Goal: Task Accomplishment & Management: Complete application form

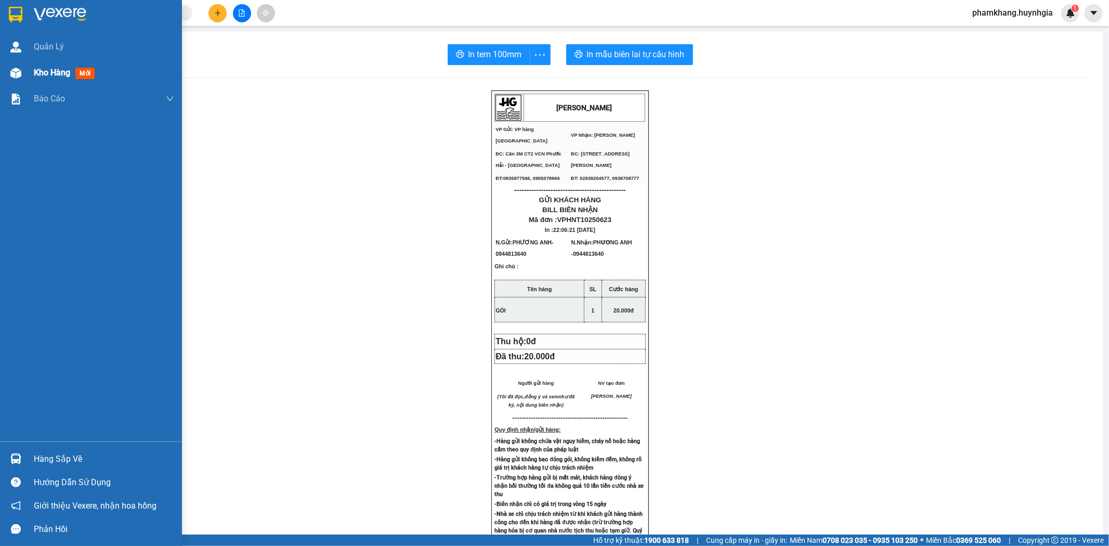
click at [34, 70] on span "Kho hàng" at bounding box center [52, 73] width 36 height 10
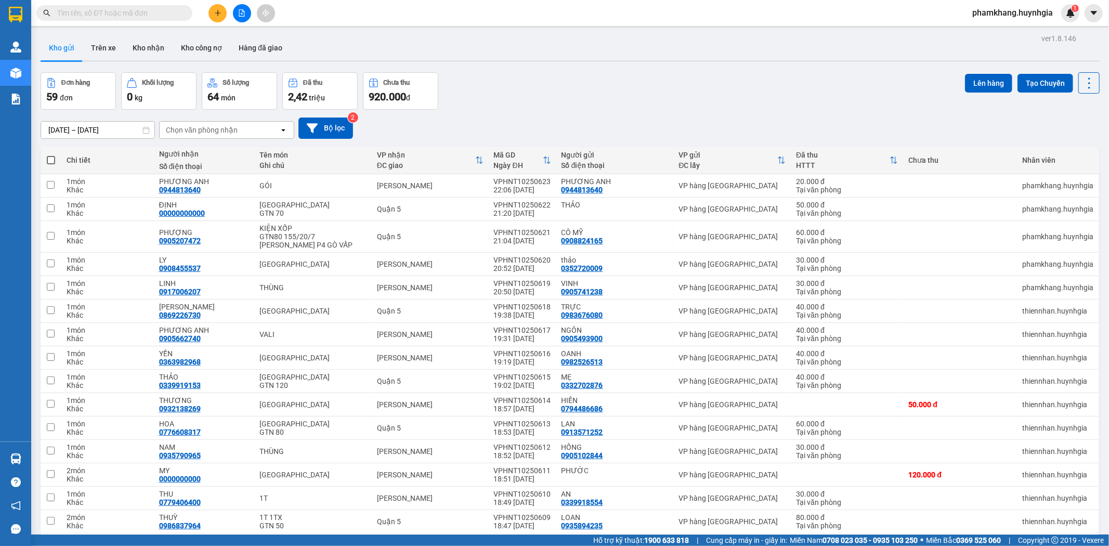
click at [222, 6] on button at bounding box center [218, 13] width 18 height 18
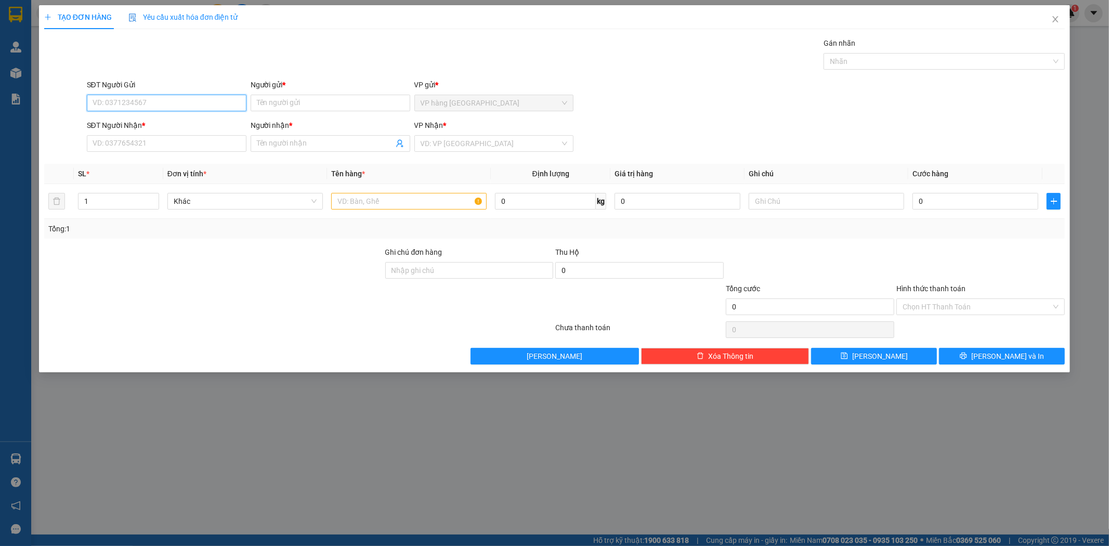
paste input "0794636525"
type input "0794636525"
click at [200, 122] on div "0794636525 - PHÚC" at bounding box center [166, 123] width 147 height 11
type input "PHÚC"
type input "0914393789"
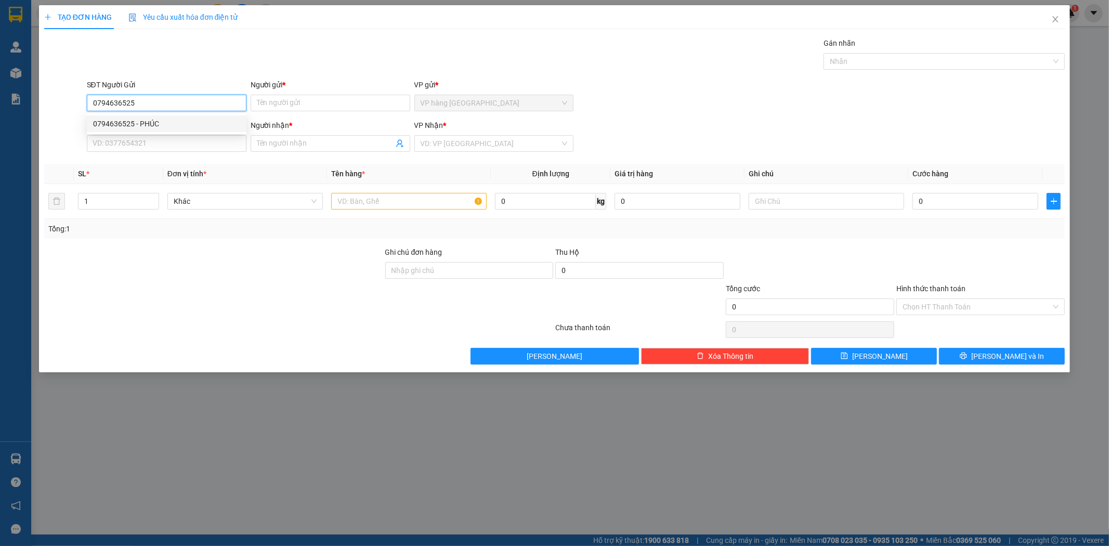
type input "LUÂN"
type input "0794636525"
click at [381, 199] on input "text" at bounding box center [409, 201] width 156 height 17
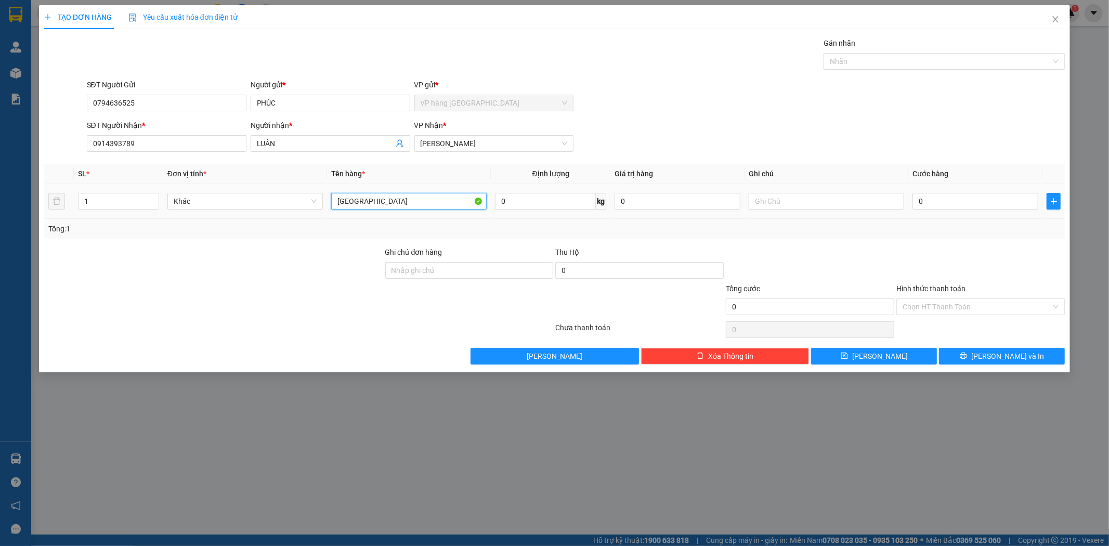
type input "T"
type input "PHONG BÌ THU HỘ"
paste input "1.740.000"
type input "CHÚ MINH CK 1.740.000"
click at [928, 203] on input "0" at bounding box center [976, 201] width 126 height 17
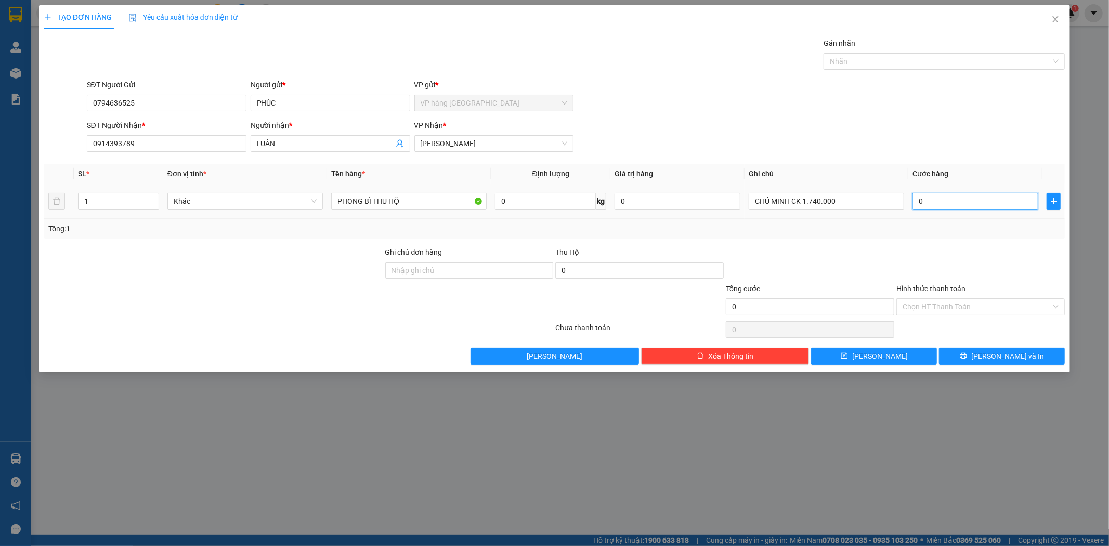
type input "2"
type input "20"
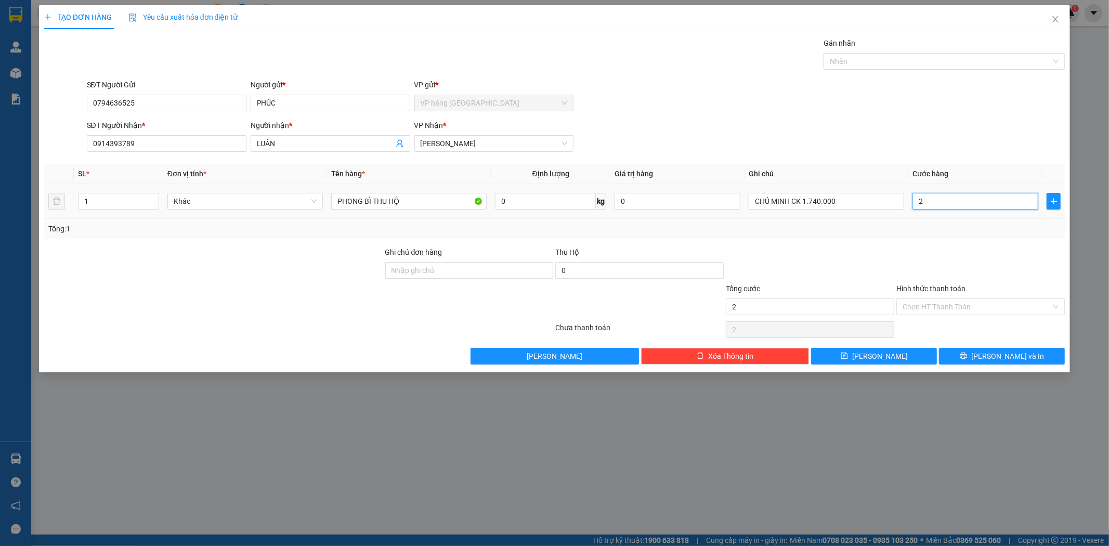
type input "20"
type input "20.000"
click at [1006, 356] on span "[PERSON_NAME] và In" at bounding box center [1008, 356] width 73 height 11
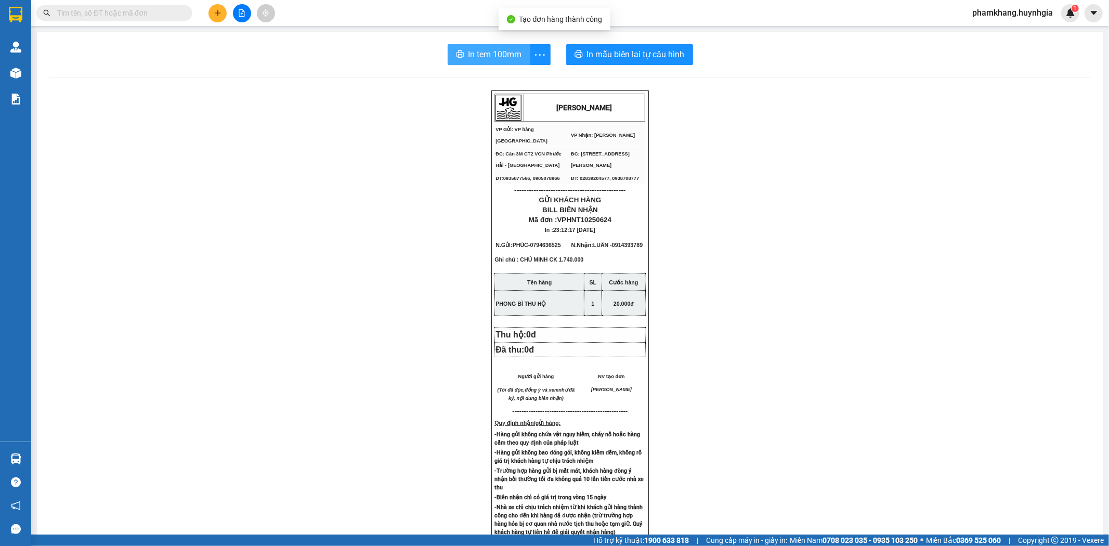
click at [503, 63] on button "In tem 100mm" at bounding box center [489, 54] width 83 height 21
click at [96, 15] on input "text" at bounding box center [118, 12] width 123 height 11
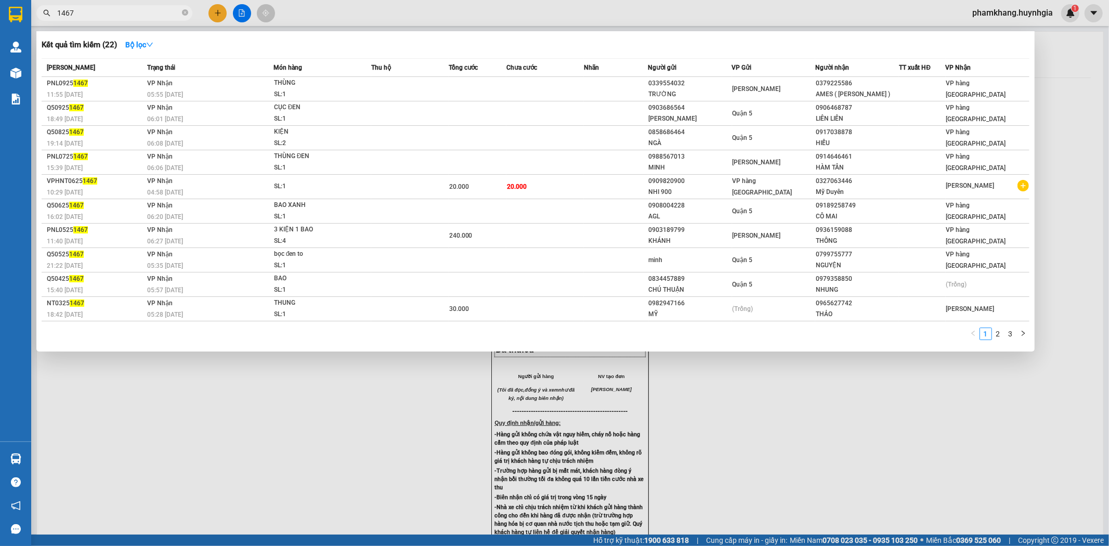
type input "1467"
click at [136, 48] on strong "Bộ lọc" at bounding box center [139, 45] width 28 height 8
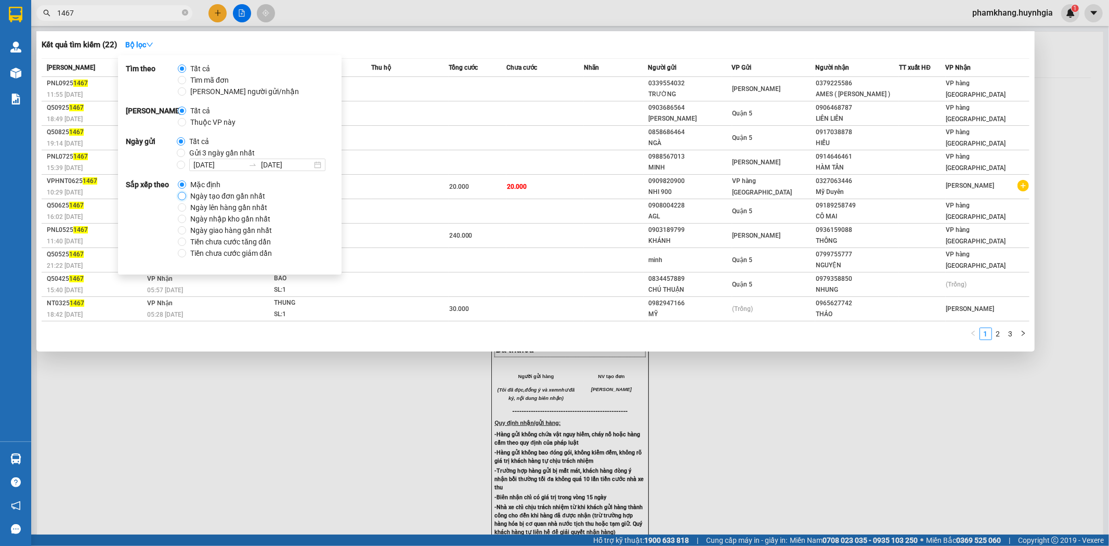
click at [185, 200] on input "Ngày tạo đơn gần nhất" at bounding box center [182, 196] width 8 height 8
radio input "true"
radio input "false"
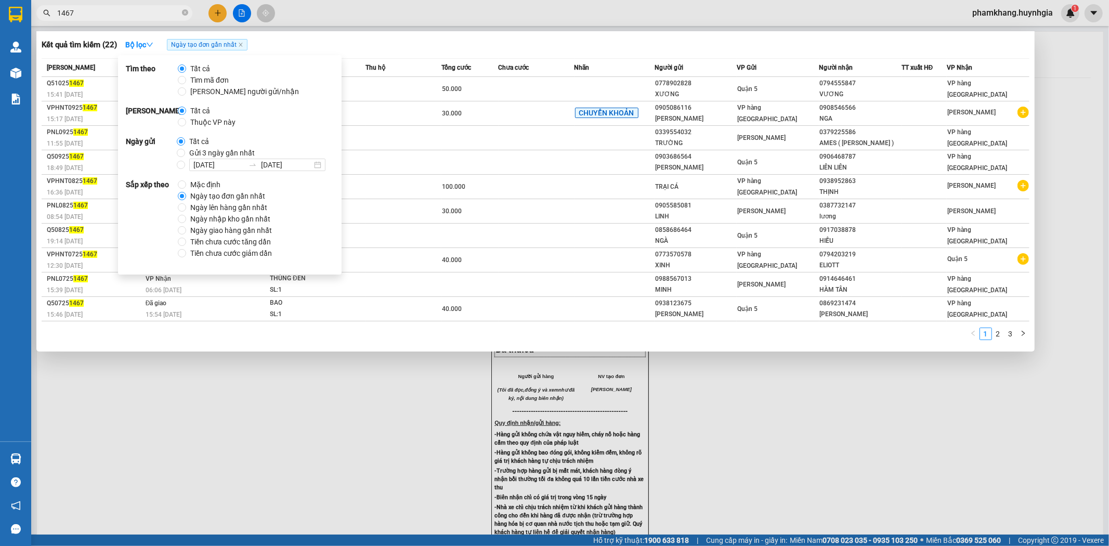
click at [797, 38] on div "Kết quả tìm kiếm ( 22 ) Bộ lọc Ngày tạo đơn gần nhất" at bounding box center [536, 44] width 988 height 17
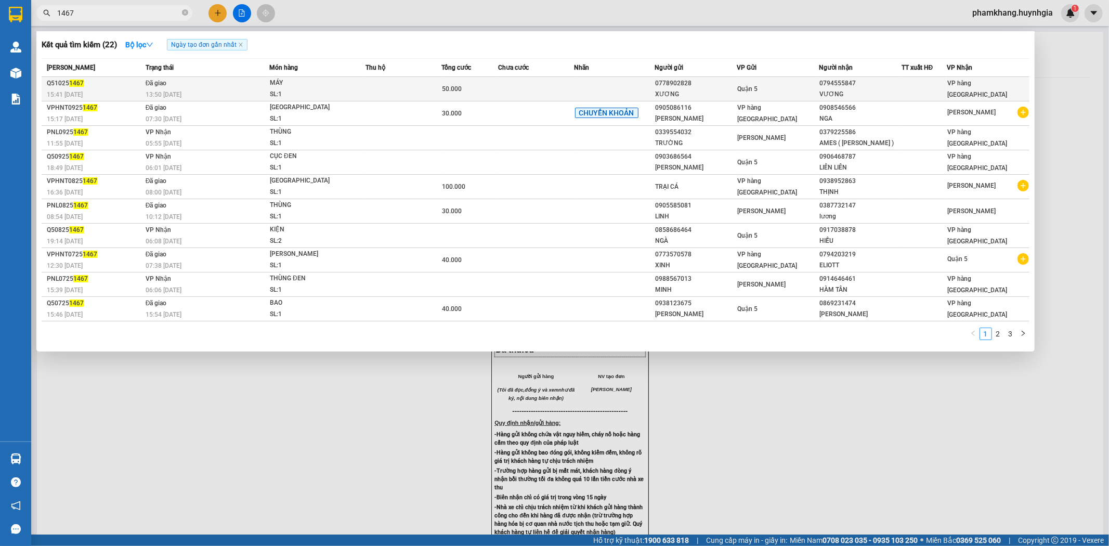
click at [821, 81] on div "0794555847" at bounding box center [860, 83] width 81 height 11
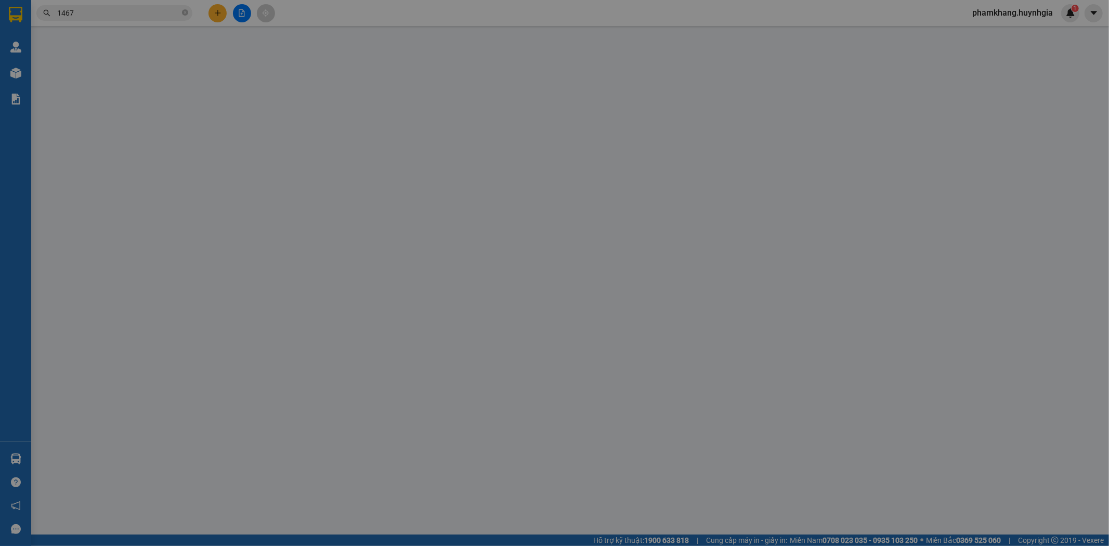
type input "0778902828"
type input "XƯƠNG"
type input "0794555847"
type input "VƯƠNG"
type input "50.000"
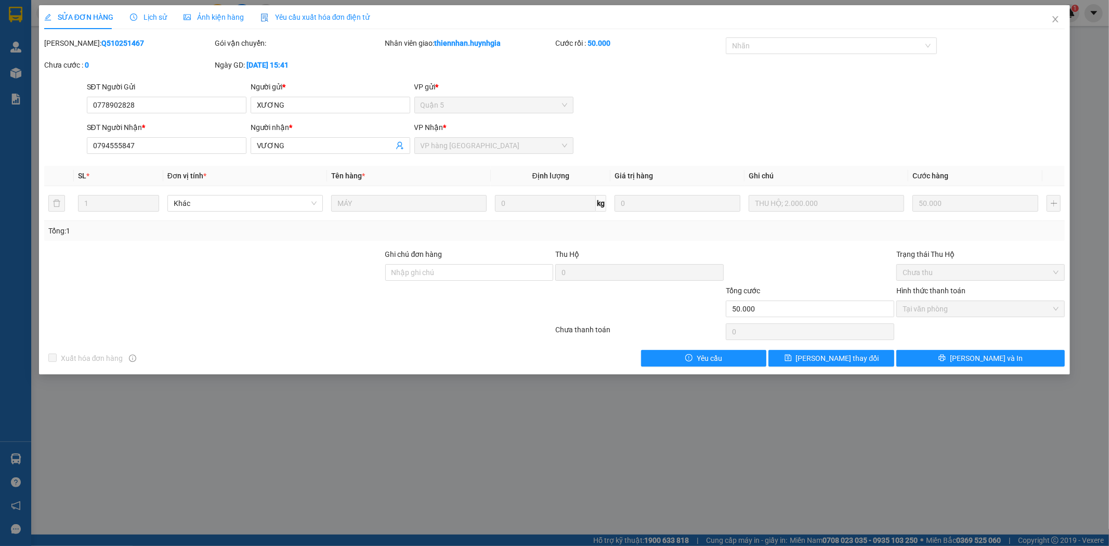
click at [165, 96] on div "SĐT Người Gửi" at bounding box center [167, 89] width 160 height 16
copy div "SĐT Người Gửi"
click at [169, 100] on input "0778902828" at bounding box center [167, 105] width 160 height 17
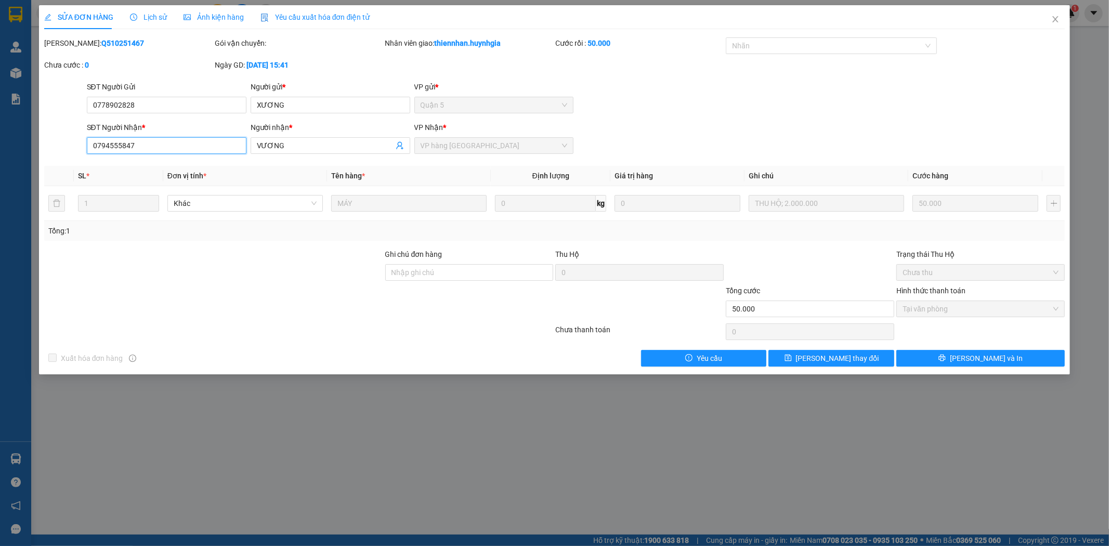
click at [162, 149] on input "0794555847" at bounding box center [167, 145] width 160 height 17
click at [163, 149] on input "0794555847" at bounding box center [167, 145] width 160 height 17
click at [785, 213] on div "THU HỘ; 2.000.000" at bounding box center [827, 203] width 156 height 21
